Goal: Obtain resource: Obtain resource

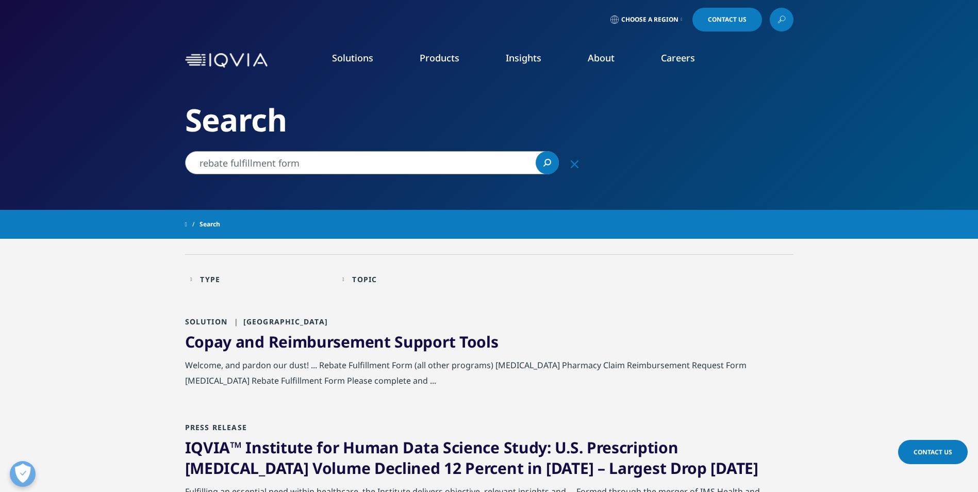
scroll to position [52, 0]
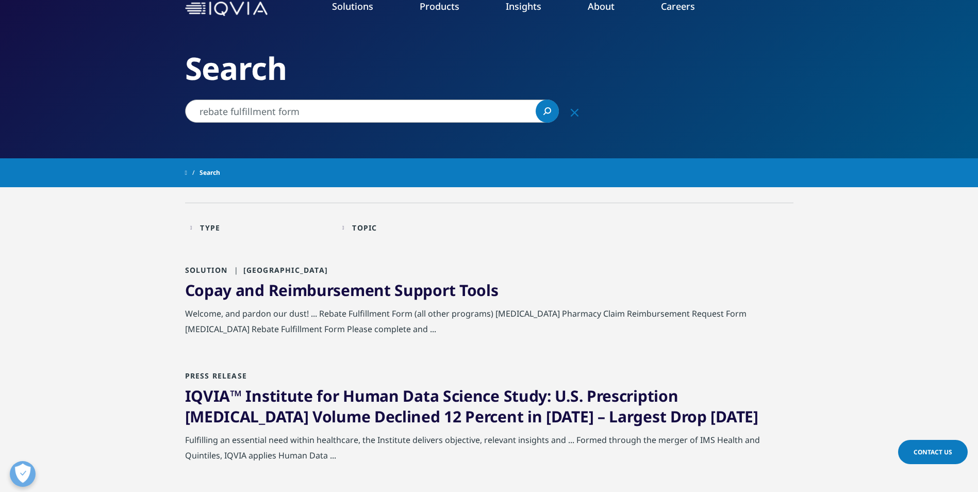
click at [330, 289] on link "Copay and Reimbursement Support Tools" at bounding box center [342, 290] width 314 height 21
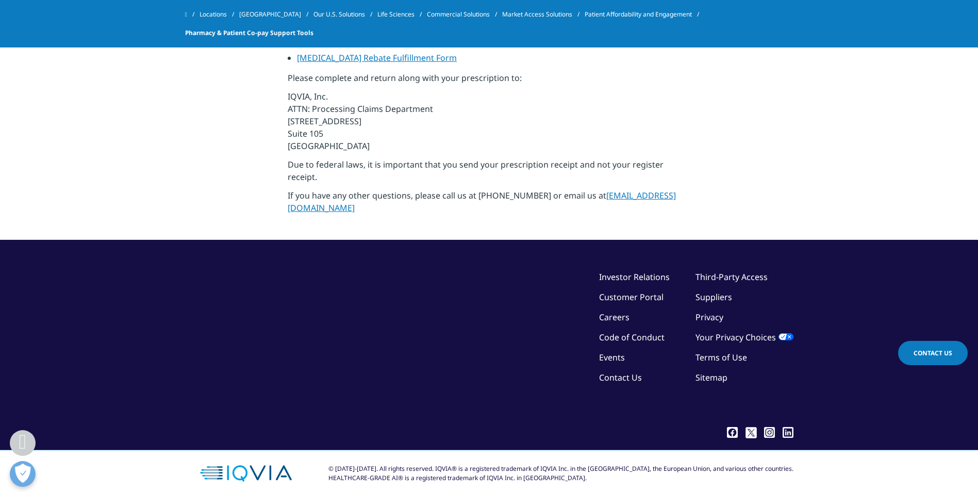
scroll to position [981, 0]
